Goal: Transaction & Acquisition: Purchase product/service

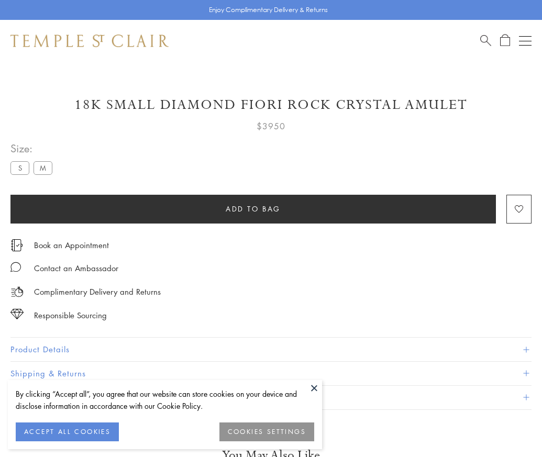
click at [253, 208] on span "Add to bag" at bounding box center [253, 209] width 55 height 12
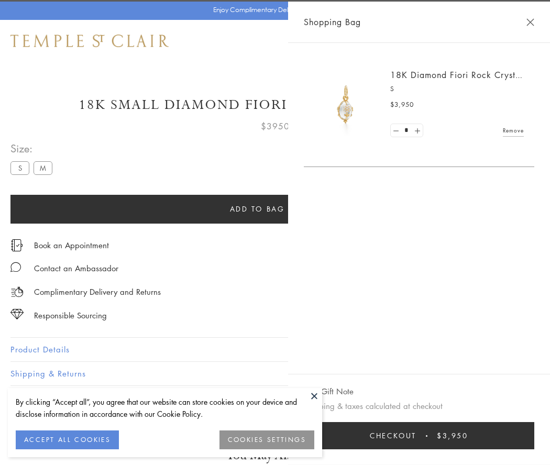
click at [527, 436] on button "Checkout $3,950" at bounding box center [419, 435] width 230 height 27
